Goal: Navigation & Orientation: Find specific page/section

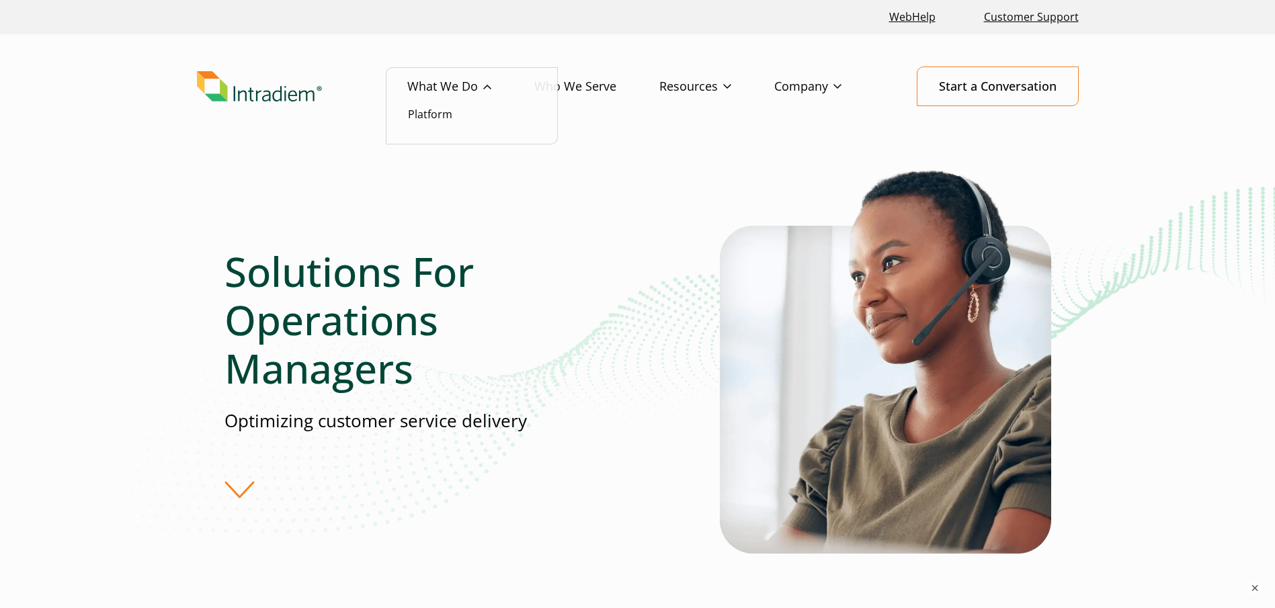
click at [495, 82] on link "What We Do" at bounding box center [470, 86] width 127 height 39
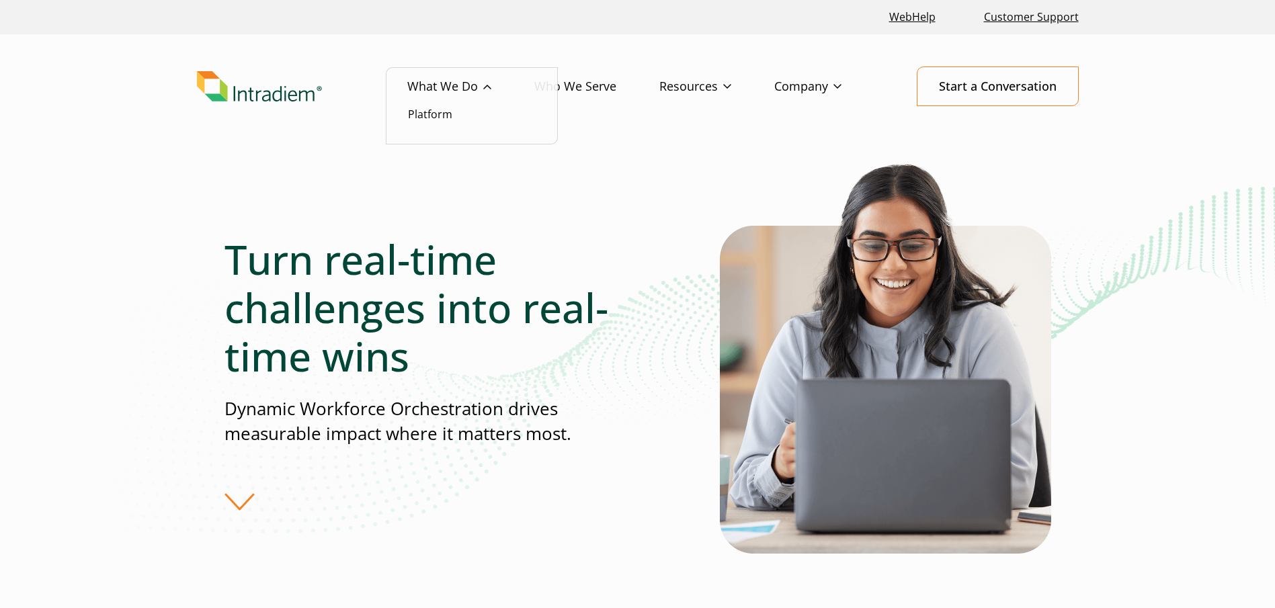
click at [458, 108] on li "Platform" at bounding box center [472, 114] width 128 height 17
click at [438, 118] on link "Platform" at bounding box center [430, 114] width 44 height 15
